Goal: Find specific page/section: Find specific page/section

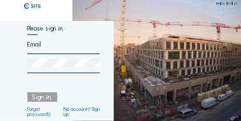
type input "[PERSON_NAME][EMAIL_ADDRESS][DOMAIN_NAME]"
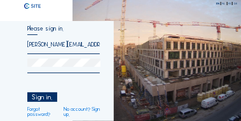
click at [39, 99] on div "Sign in." at bounding box center [42, 97] width 30 height 10
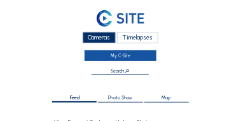
click at [120, 56] on link "My C-Site" at bounding box center [121, 55] width 73 height 11
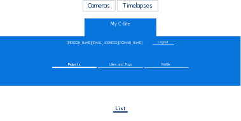
scroll to position [64, 0]
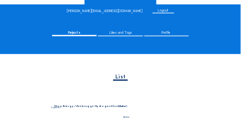
click at [123, 78] on span "List" at bounding box center [121, 76] width 10 height 5
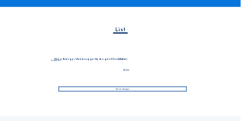
scroll to position [153, 0]
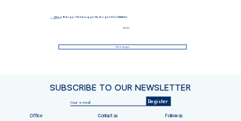
click at [120, 48] on div "Go to images" at bounding box center [123, 47] width 129 height 5
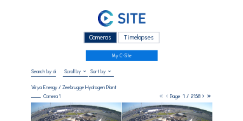
scroll to position [64, 0]
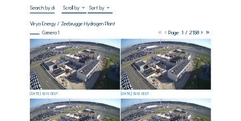
click at [80, 69] on img at bounding box center [75, 64] width 90 height 50
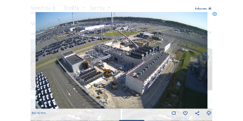
click at [208, 113] on icon at bounding box center [209, 113] width 5 height 6
click at [223, 27] on div "Scroll to travel through time | Press 'Alt' Button + Scroll to Zoom | Click and…" at bounding box center [121, 60] width 243 height 121
